Goal: Transaction & Acquisition: Purchase product/service

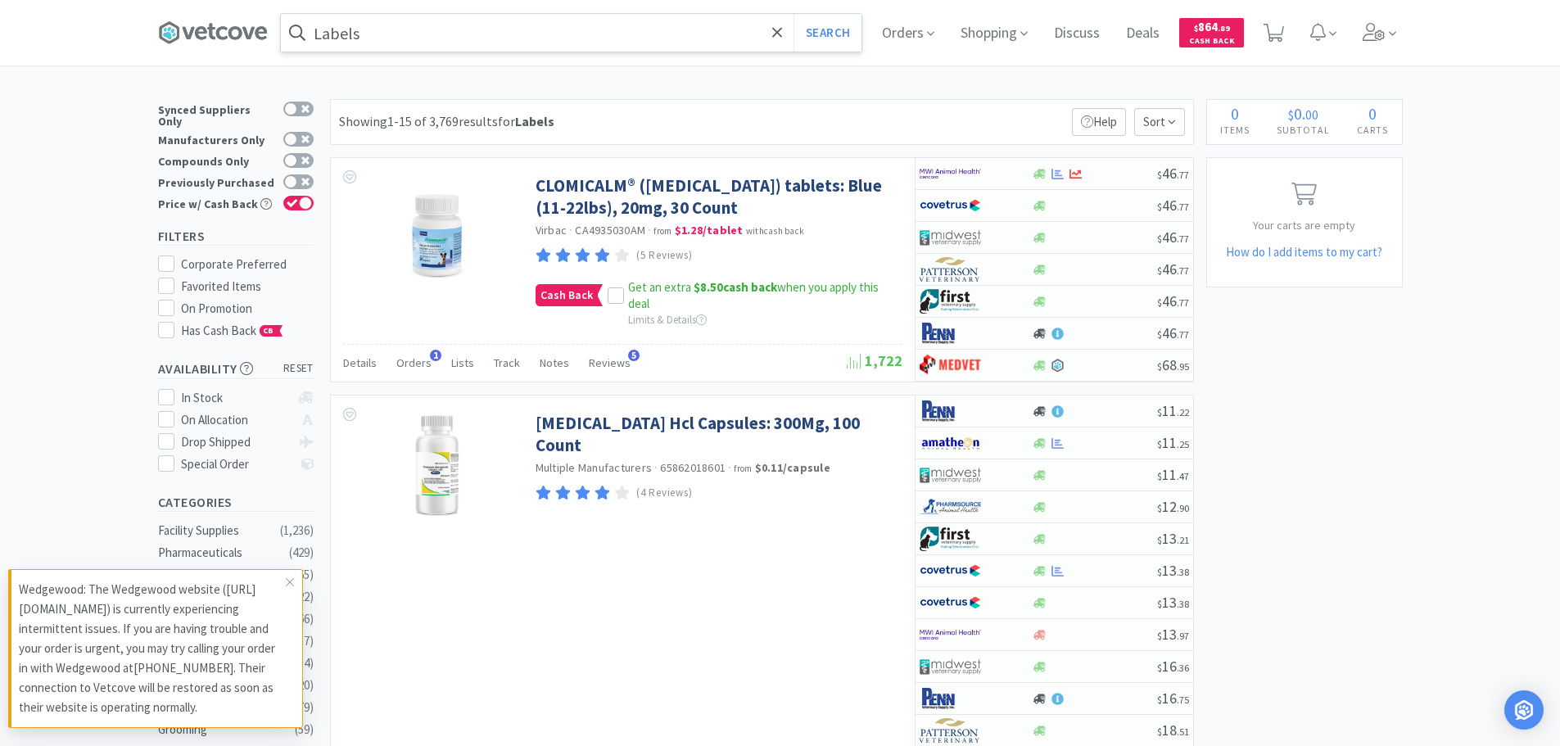
click at [564, 29] on input "Labels" at bounding box center [571, 33] width 581 height 38
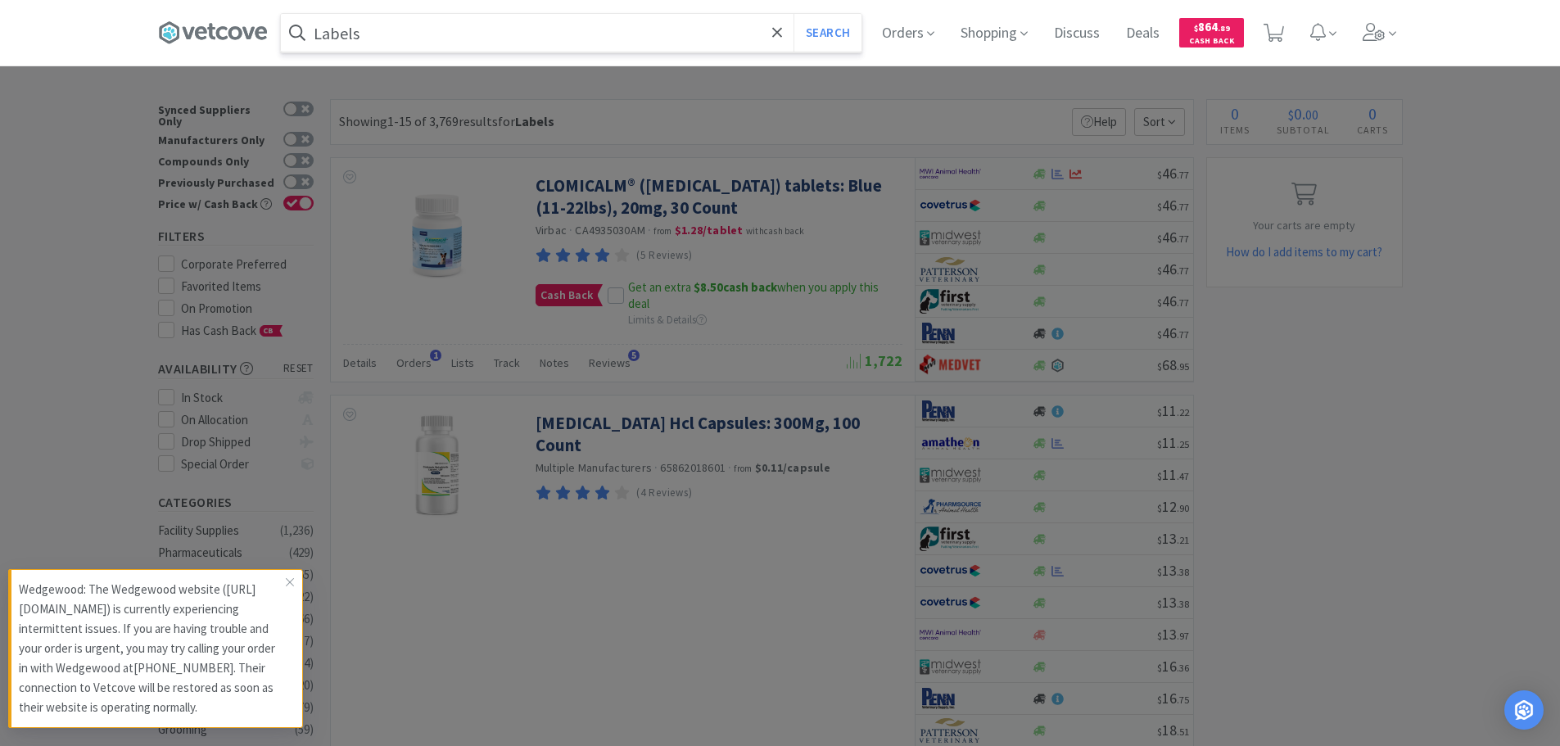
paste input "MWI - 117839 $14.12"
click at [389, 33] on input "MWI - 117839 $14.12" at bounding box center [571, 33] width 581 height 38
paste input "117839"
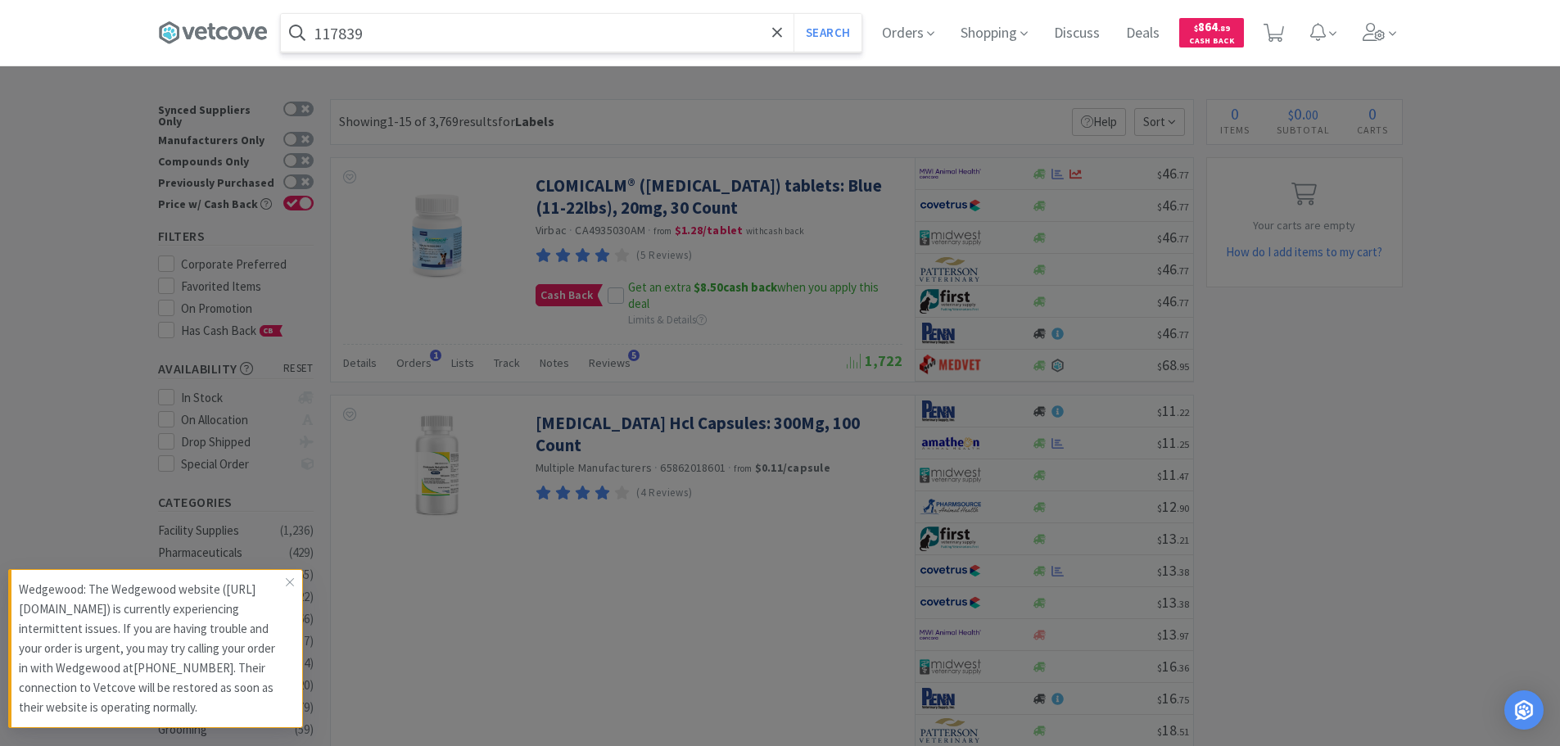
type input "117839"
click at [794, 14] on button "Search" at bounding box center [828, 33] width 68 height 38
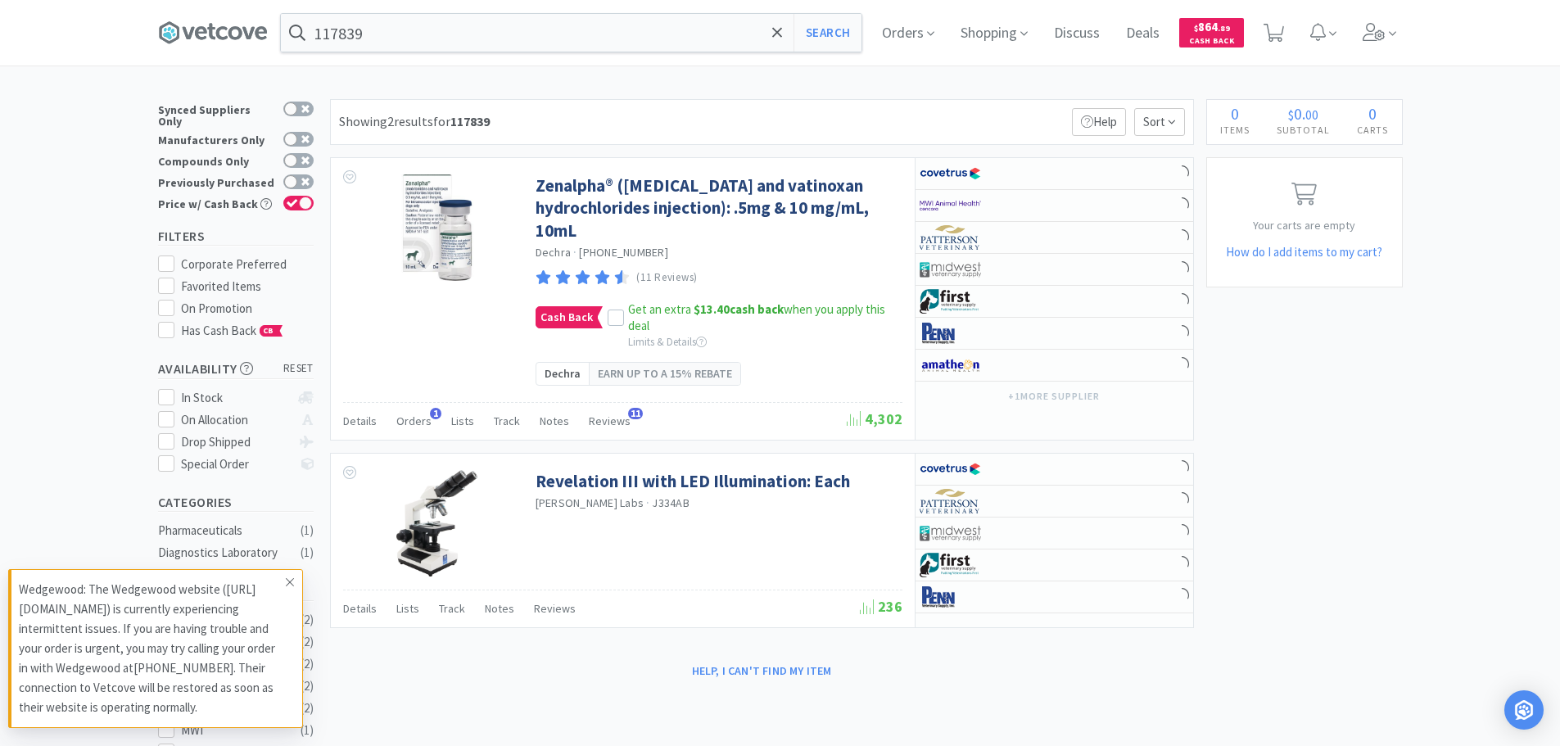
click at [283, 569] on span at bounding box center [289, 582] width 23 height 26
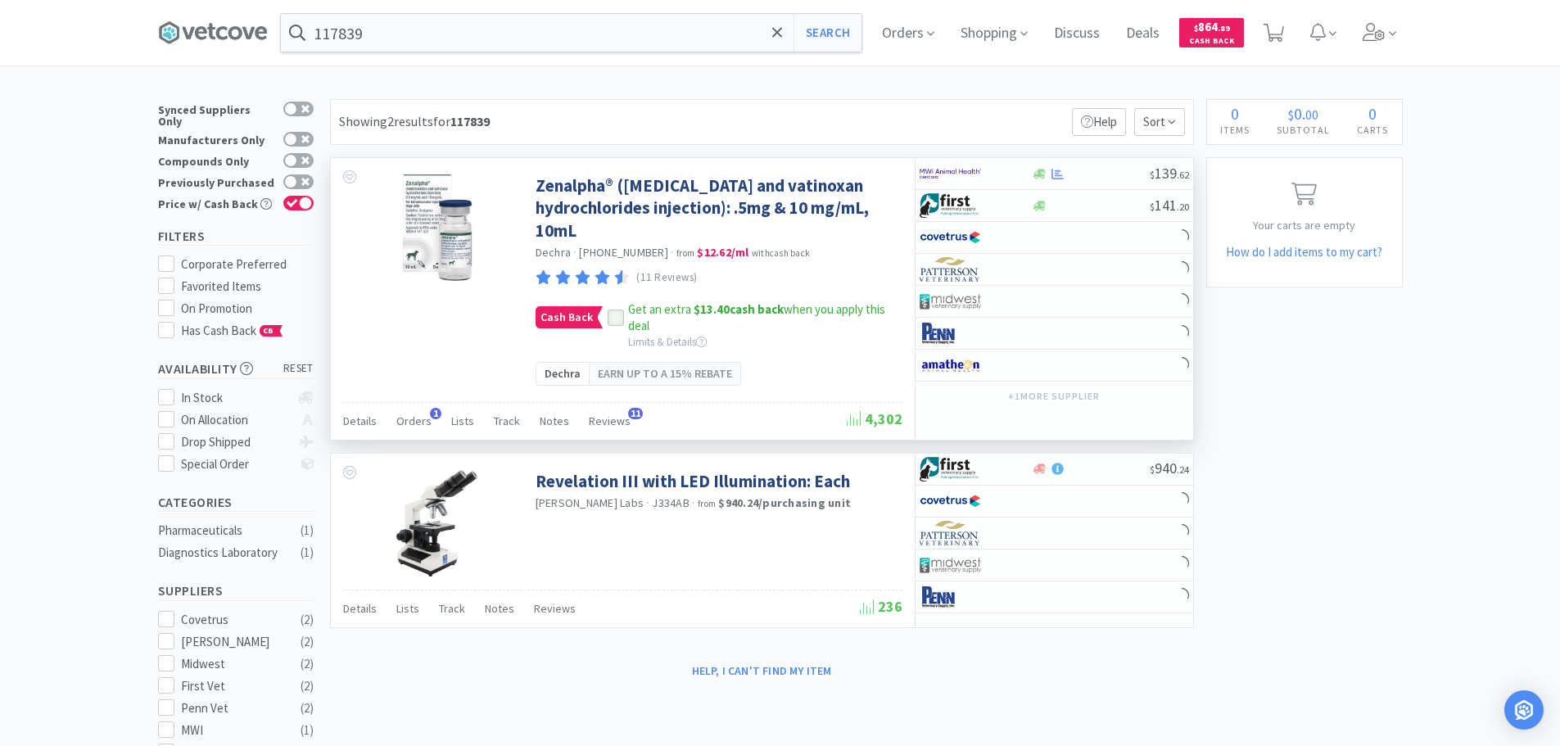
click at [610, 319] on icon at bounding box center [615, 318] width 11 height 11
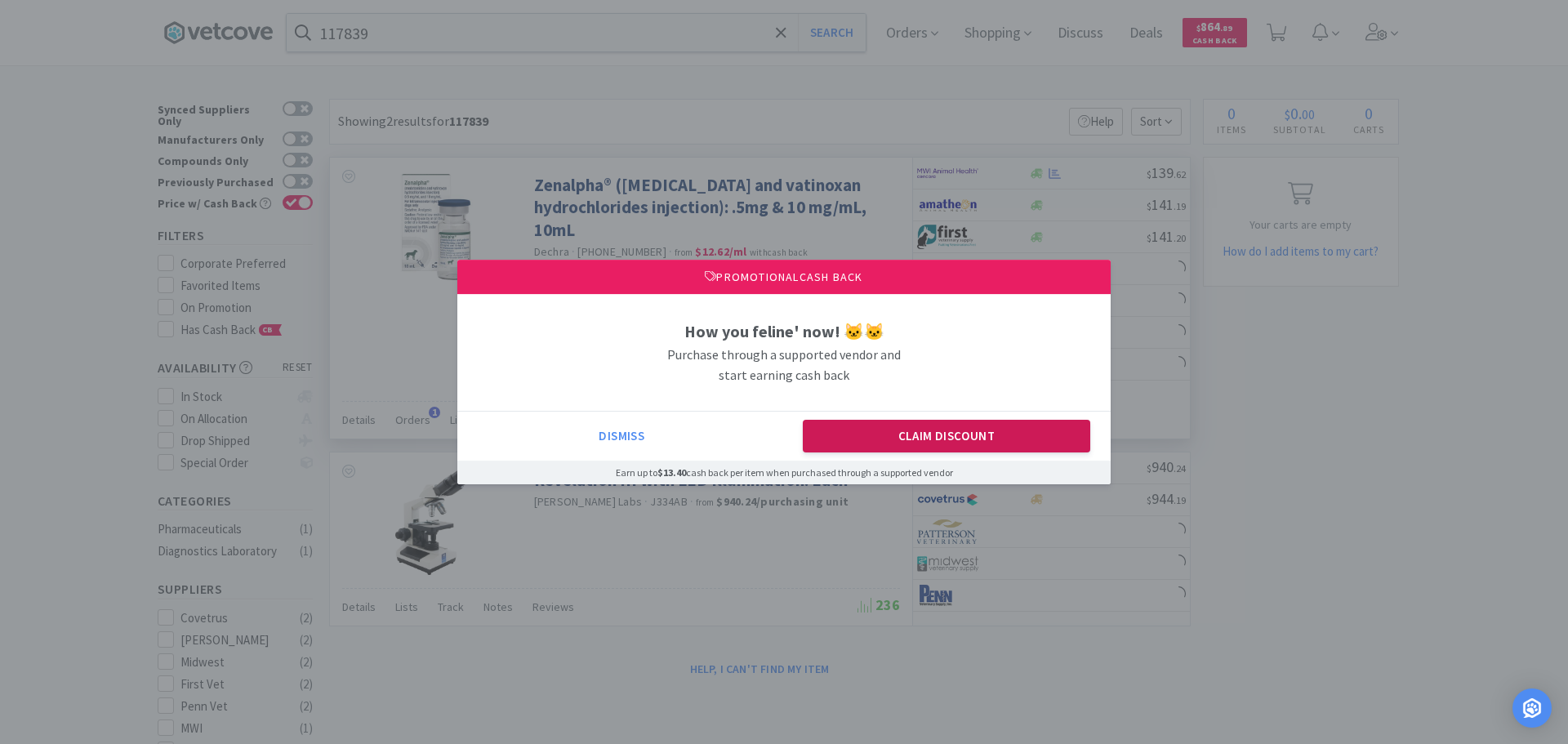
click at [909, 447] on button "Claim Discount" at bounding box center [946, 436] width 288 height 33
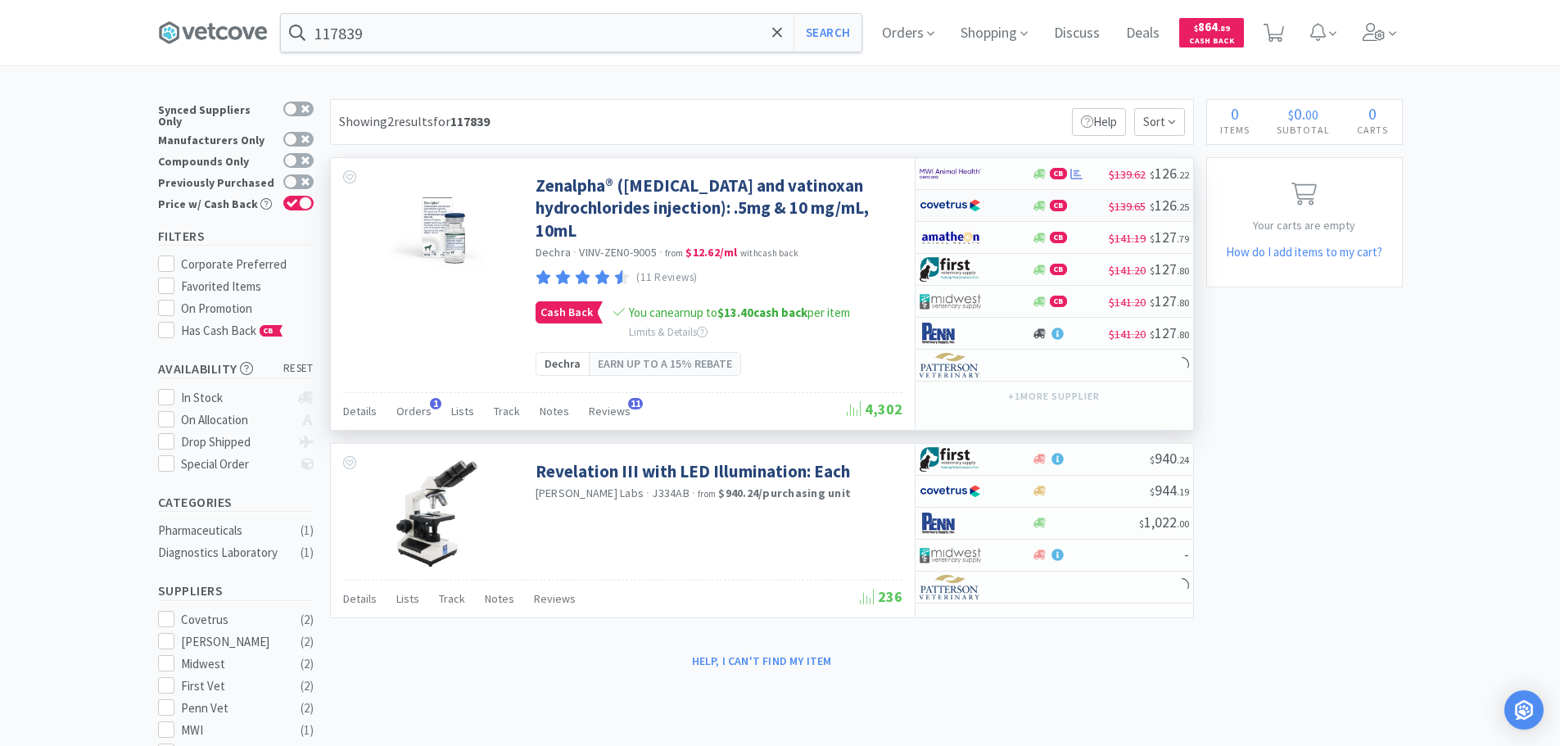
click at [1087, 206] on div "CB" at bounding box center [1070, 206] width 77 height 12
select select "1"
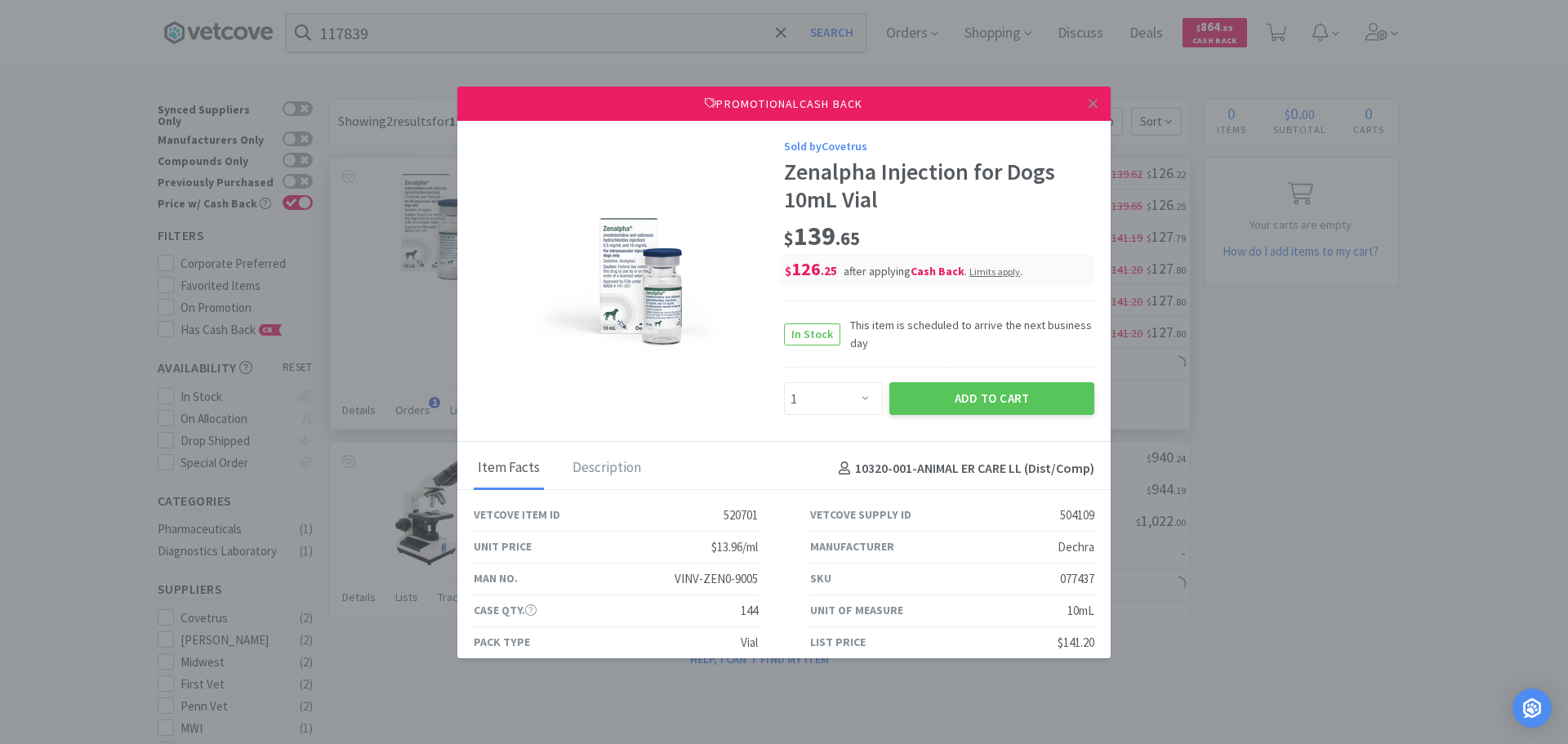
click at [1071, 581] on div "077437" at bounding box center [1077, 579] width 34 height 20
copy div "077437"
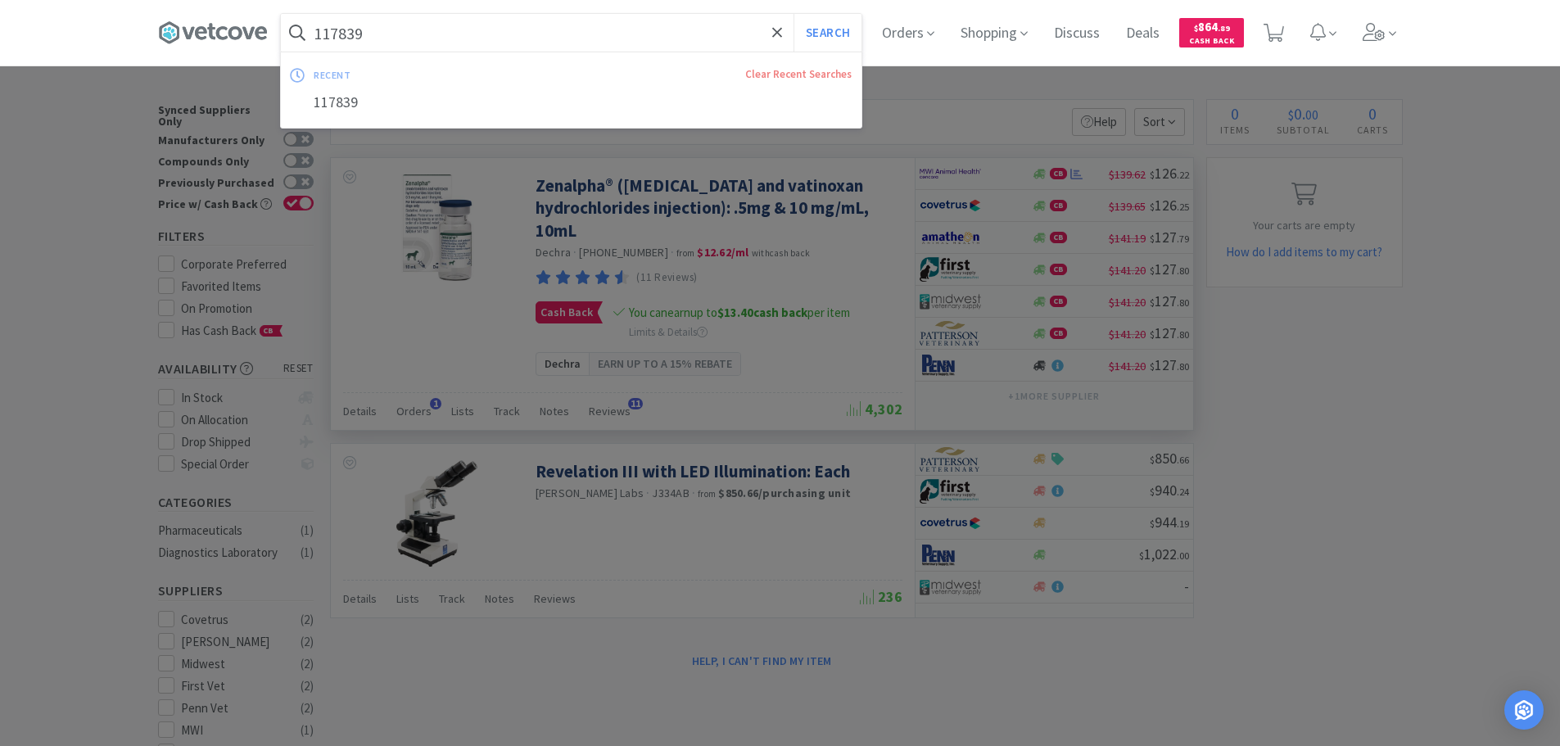
click at [581, 38] on input "117839" at bounding box center [571, 33] width 581 height 38
paste input "MWI - 501080 $6.436"
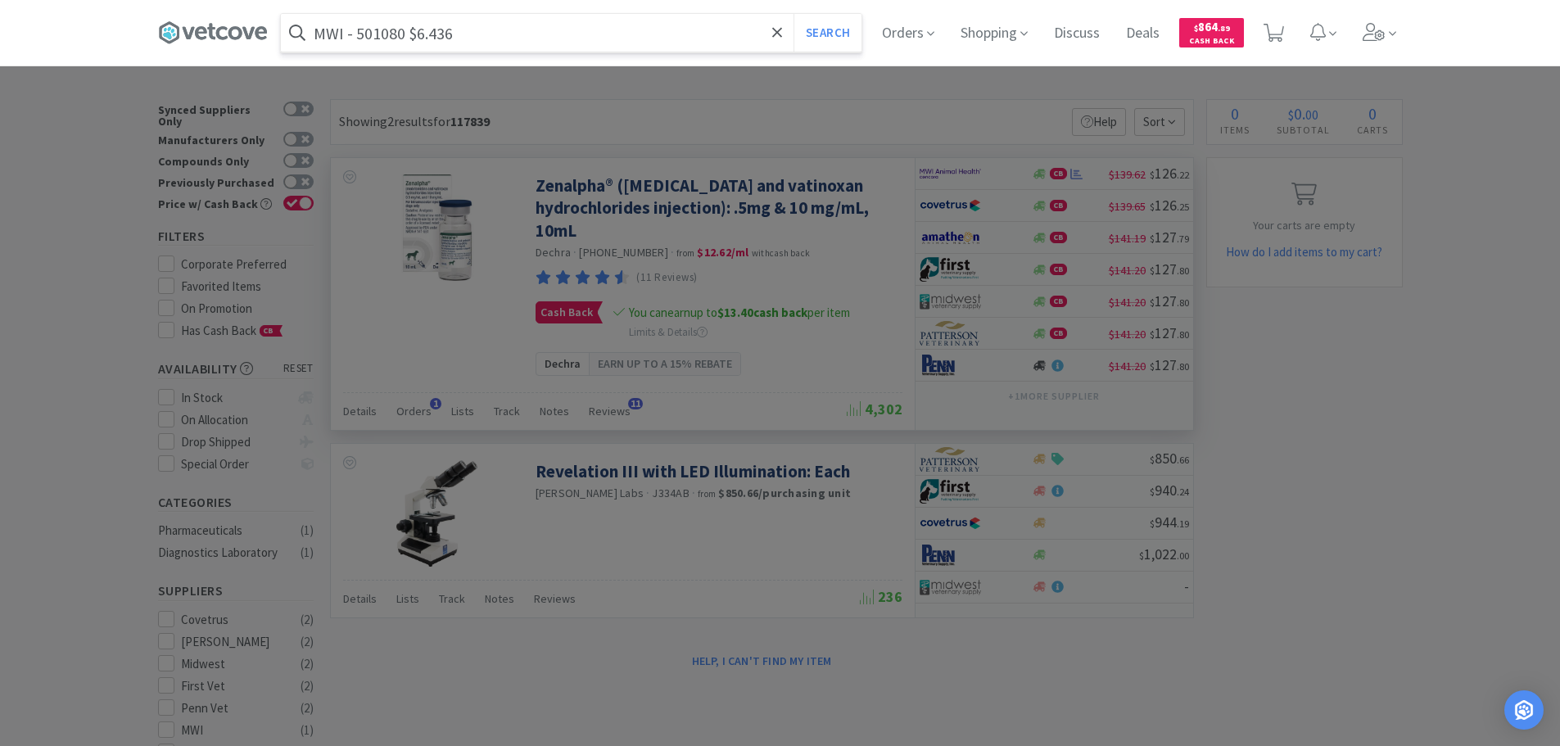
click at [377, 38] on input "MWI - 501080 $6.436" at bounding box center [571, 33] width 581 height 38
paste input "501080"
click at [377, 38] on input "501080" at bounding box center [571, 33] width 581 height 38
type input "501080"
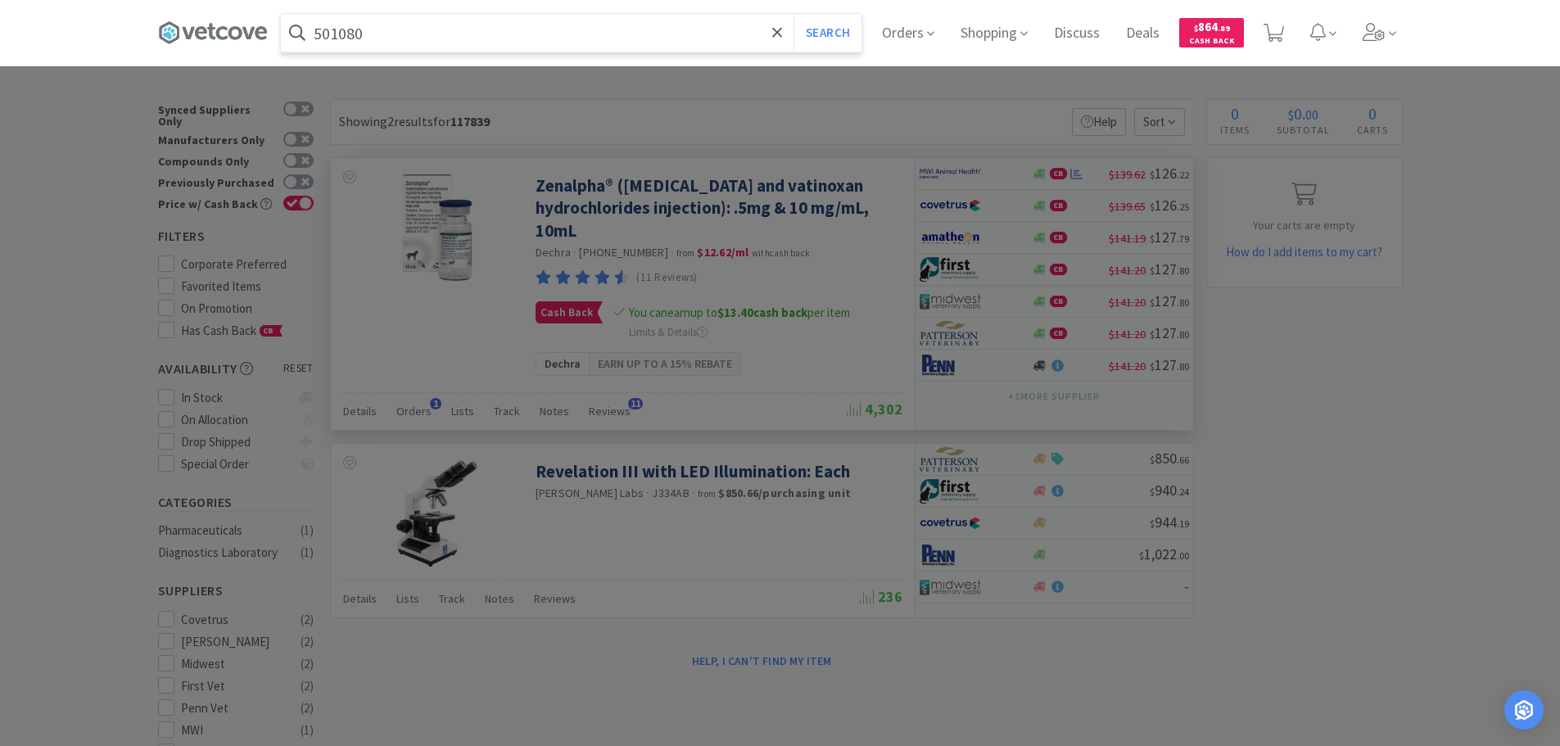
click at [794, 14] on button "Search" at bounding box center [828, 33] width 68 height 38
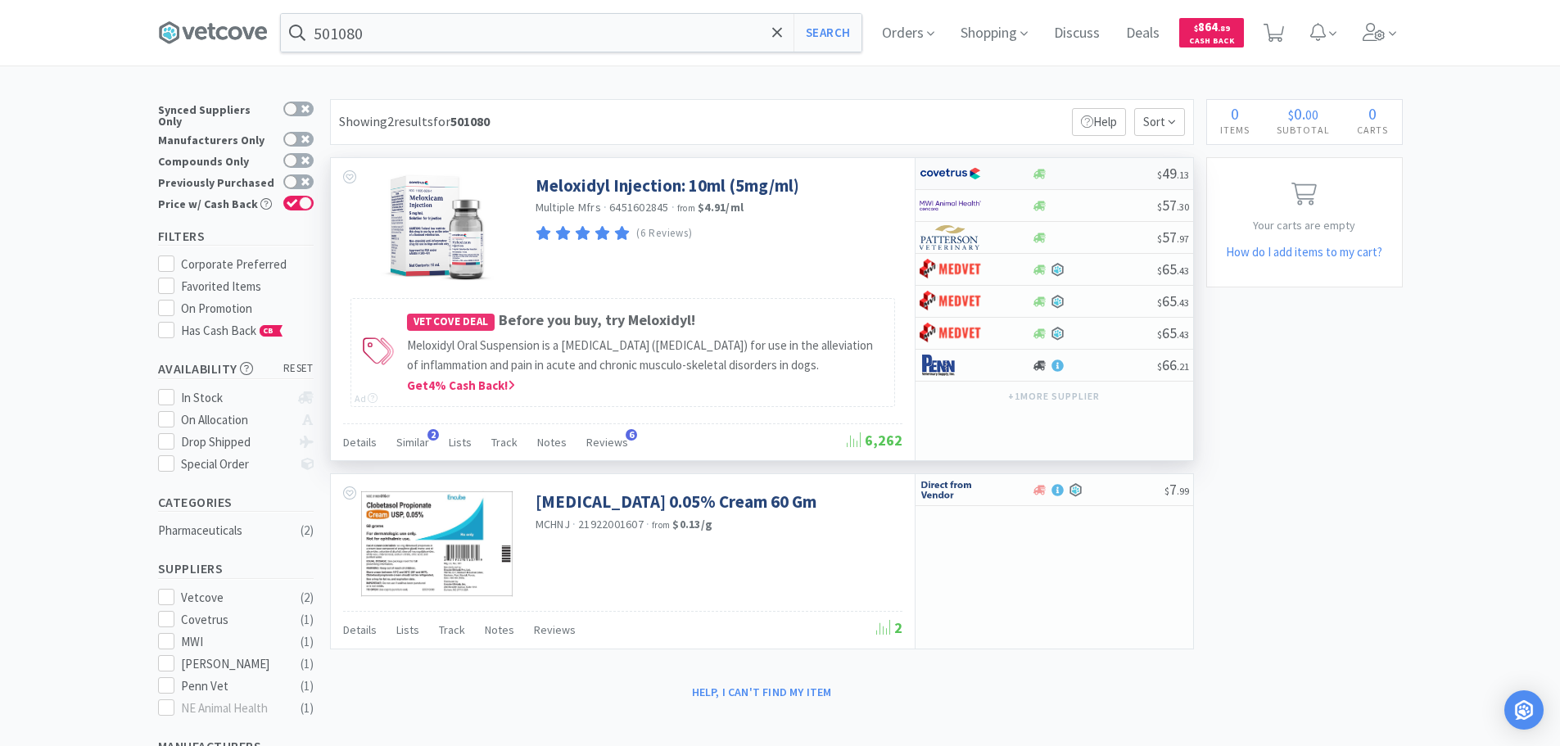
click at [1082, 176] on div at bounding box center [1094, 174] width 125 height 12
select select "1"
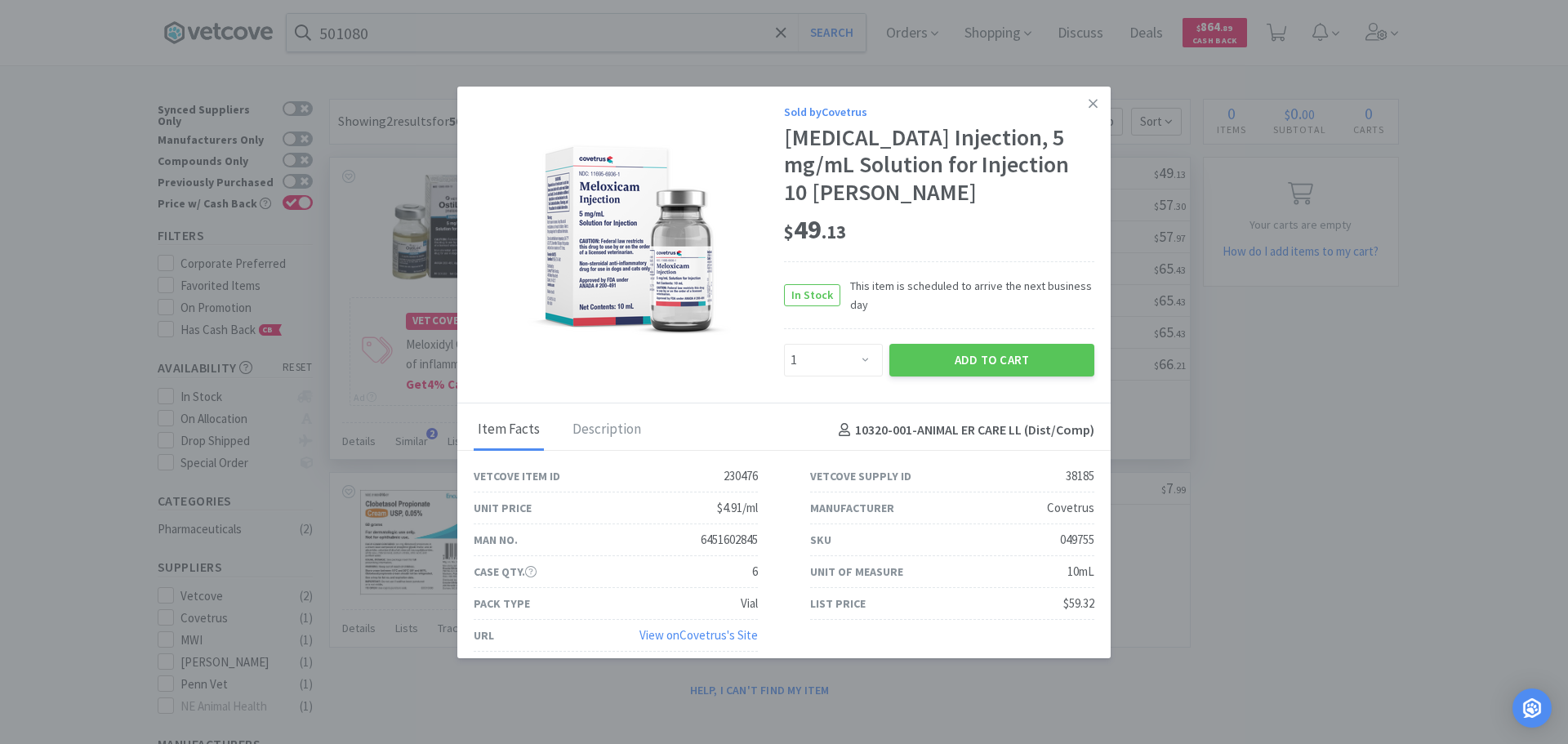
click at [1067, 539] on div "049755" at bounding box center [1077, 541] width 34 height 20
copy div "049755"
drag, startPoint x: 859, startPoint y: 229, endPoint x: 790, endPoint y: 232, distance: 69.1
click at [790, 232] on div "$ 49 . 13" at bounding box center [938, 230] width 310 height 34
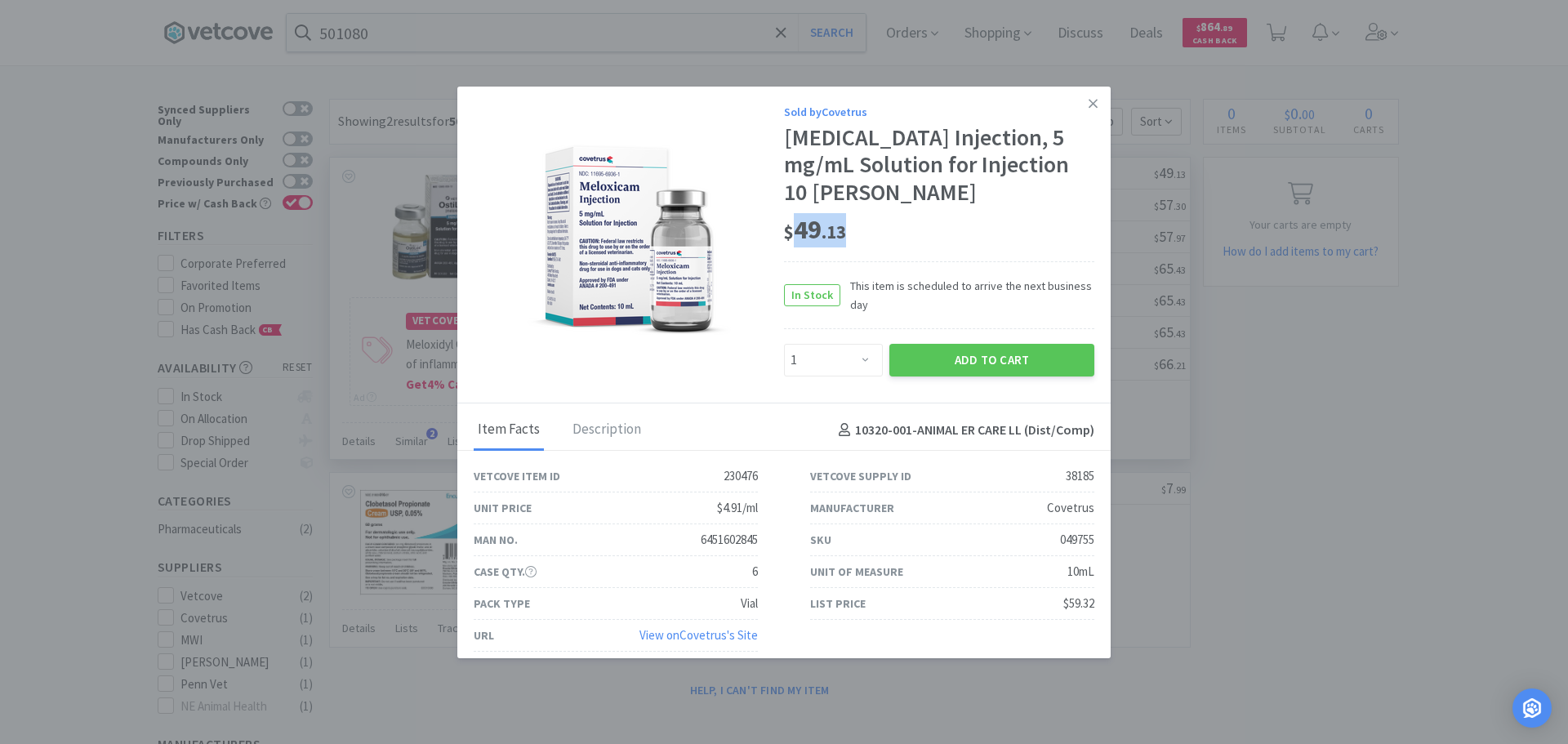
copy span "49 . 13"
drag, startPoint x: 1080, startPoint y: 106, endPoint x: 1406, endPoint y: 49, distance: 330.9
click at [1092, 104] on link at bounding box center [1093, 104] width 29 height 35
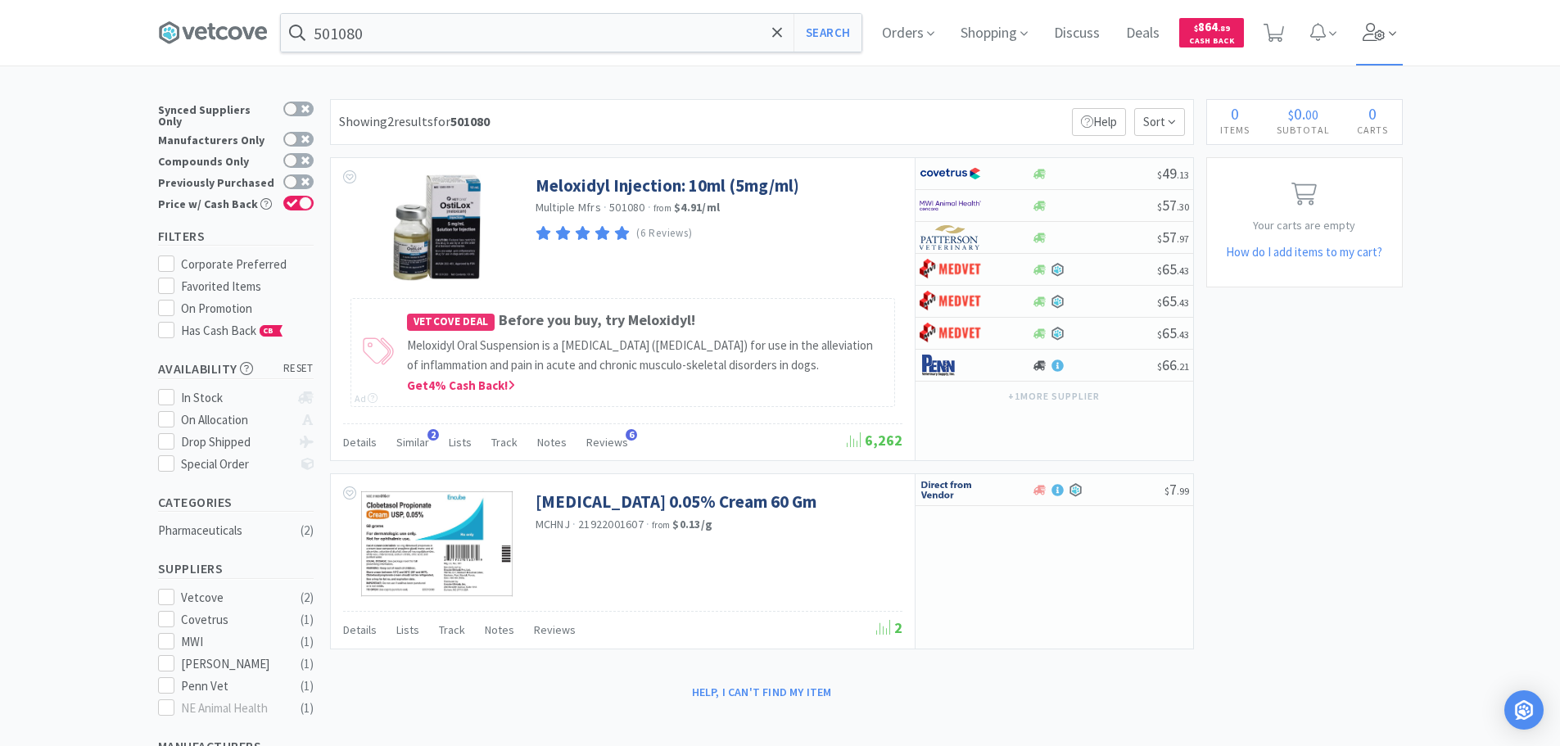
click at [1376, 27] on icon at bounding box center [1374, 32] width 23 height 18
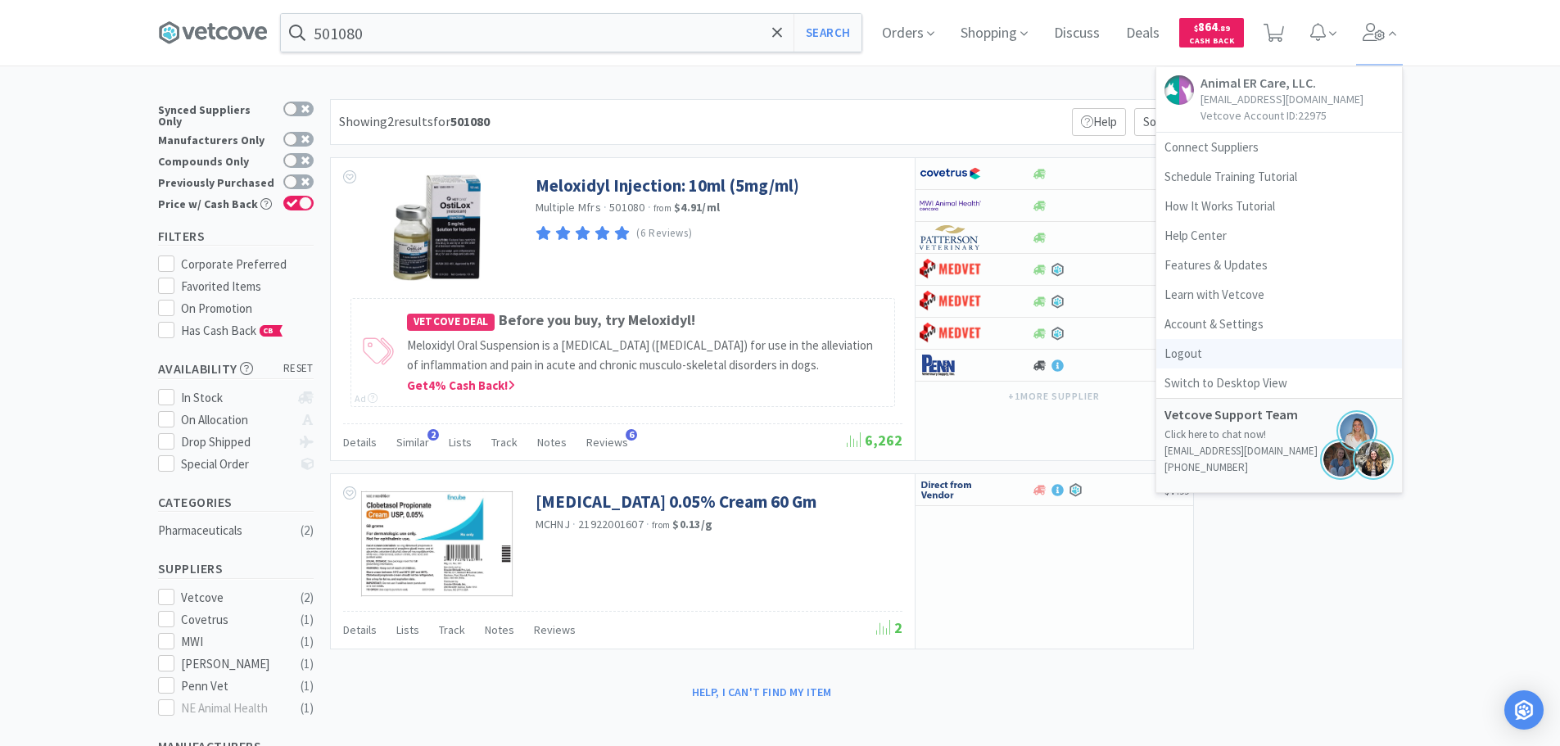
click at [1235, 346] on link "Logout" at bounding box center [1280, 353] width 246 height 29
